Goal: Transaction & Acquisition: Obtain resource

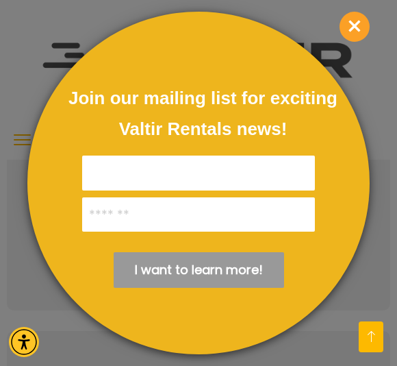
scroll to position [862, 0]
click at [347, 32] on span "×" at bounding box center [355, 27] width 30 height 30
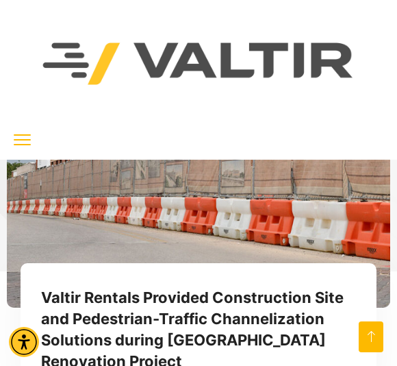
scroll to position [6655, 0]
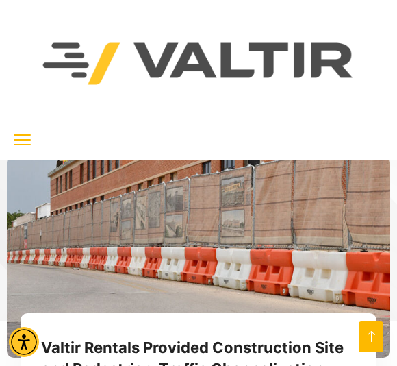
click at [16, 148] on button "menu toggle" at bounding box center [22, 139] width 17 height 17
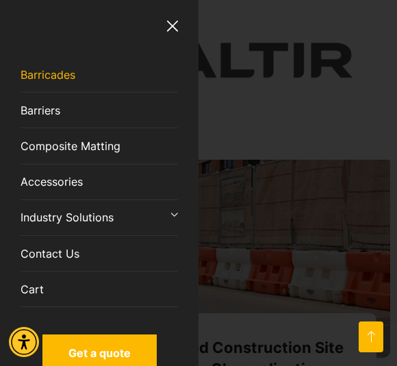
click at [97, 72] on link "Barricades" at bounding box center [100, 75] width 158 height 36
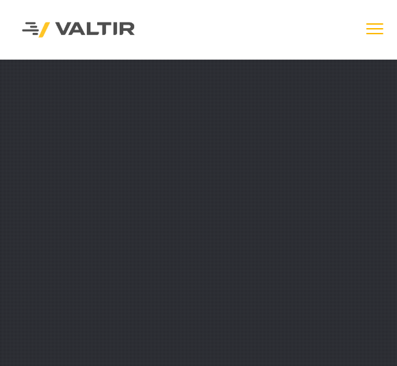
click at [35, 27] on img at bounding box center [78, 29] width 137 height 39
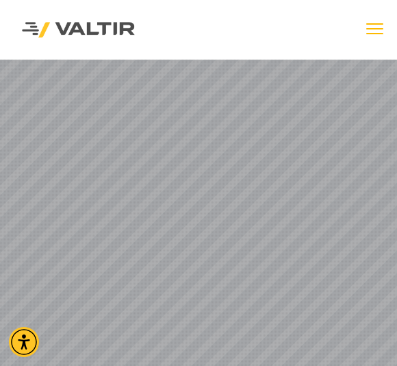
click at [367, 38] on button "menu toggle" at bounding box center [375, 29] width 17 height 17
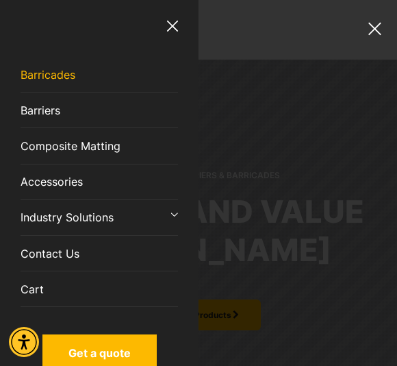
click at [61, 71] on link "Barricades" at bounding box center [100, 75] width 158 height 36
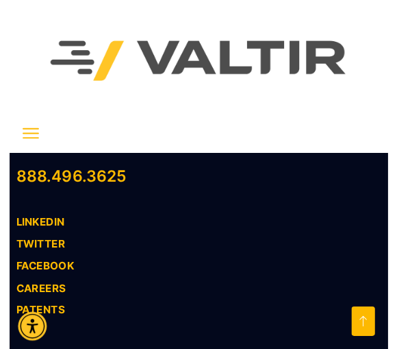
scroll to position [1672, 0]
